Goal: Task Accomplishment & Management: Manage account settings

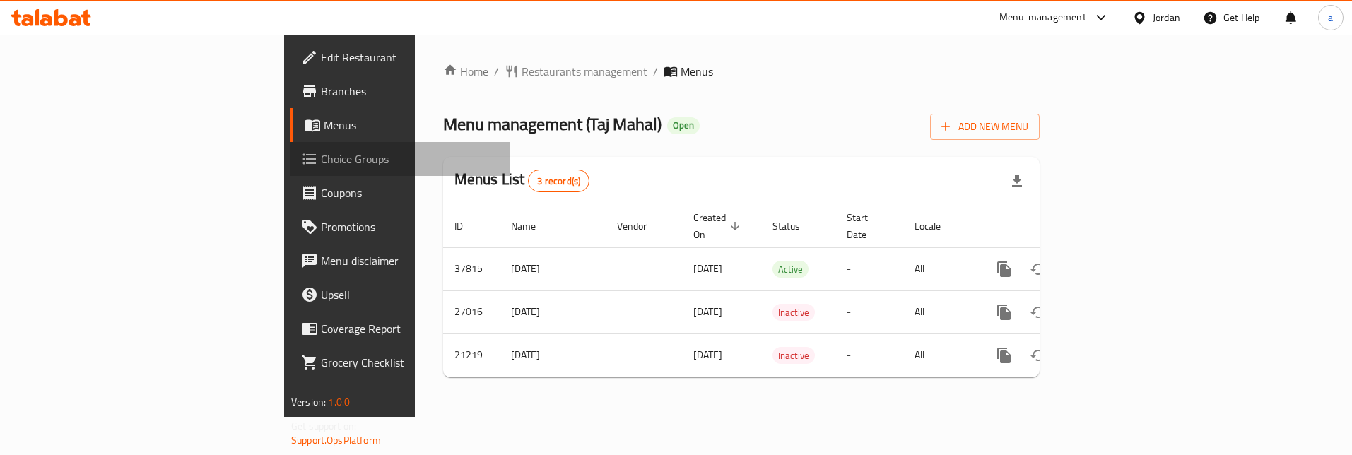
click at [321, 165] on span "Choice Groups" at bounding box center [409, 159] width 177 height 17
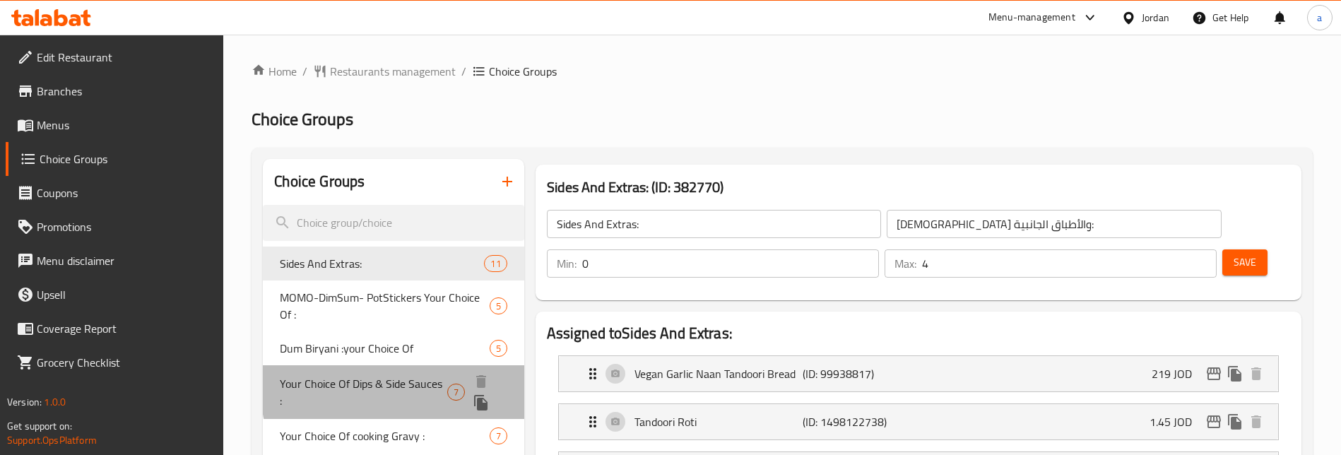
click at [420, 389] on span "Your Choice Of Dips & Side Sauces :" at bounding box center [363, 392] width 167 height 34
type input "Your Choice Of Dips & Side Sauces :"
type input "اختيارك من الصوصات الجانبية والديب :"
type input "6"
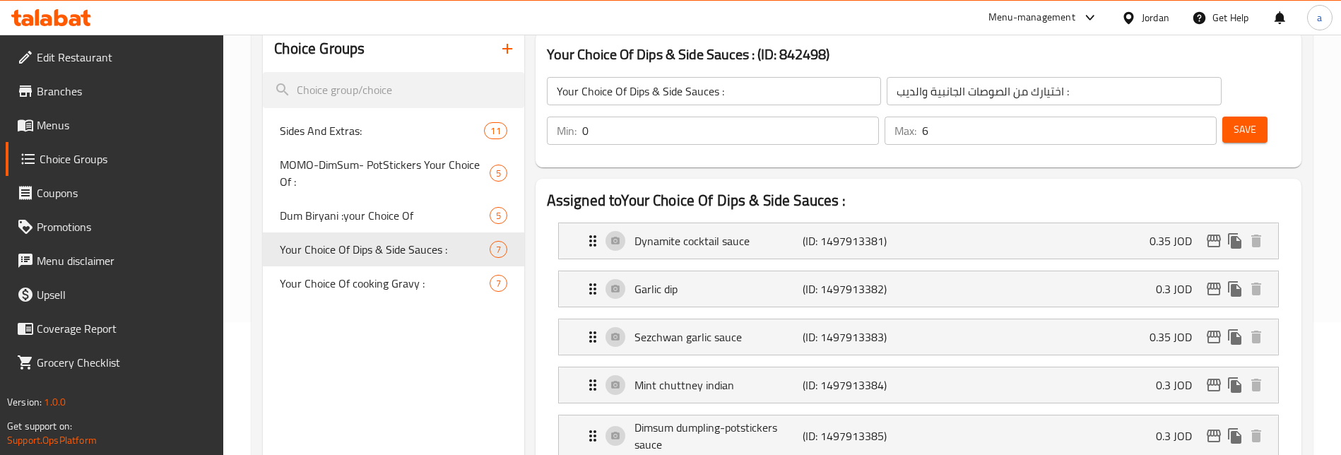
scroll to position [71, 0]
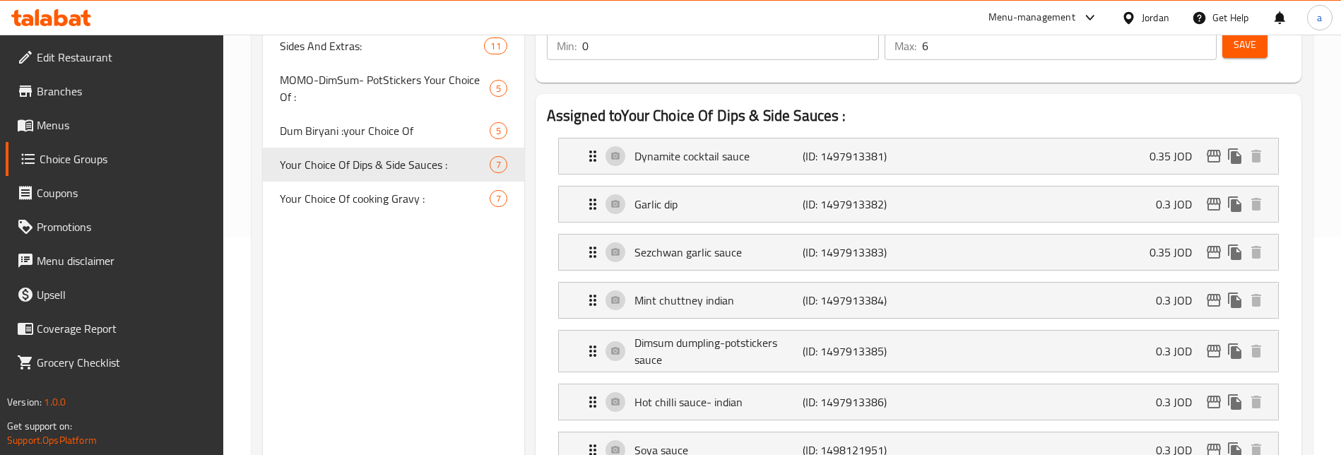
scroll to position [142, 0]
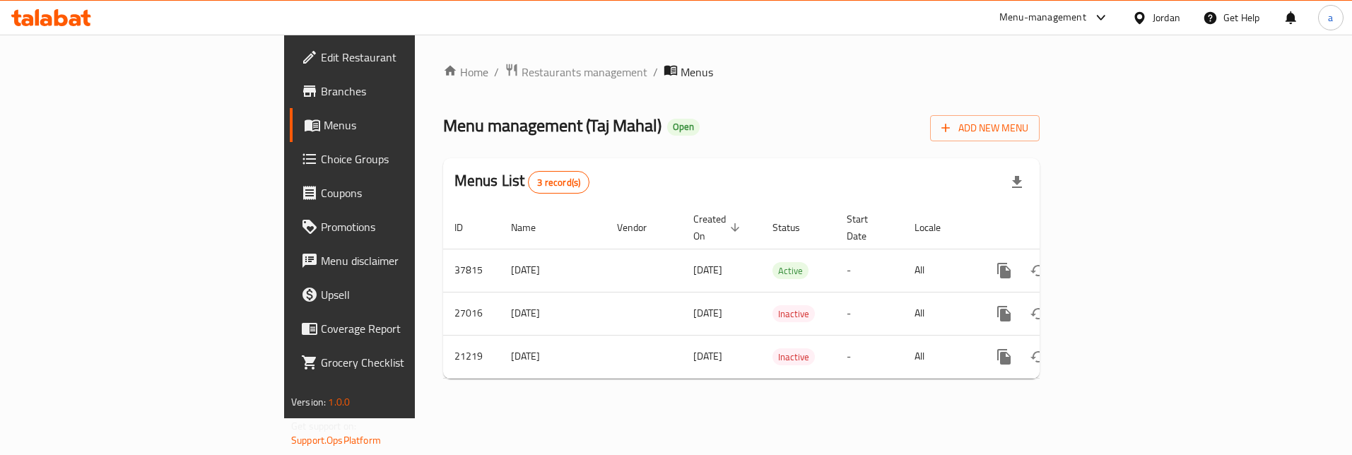
click at [321, 95] on span "Branches" at bounding box center [409, 91] width 177 height 17
